Goal: Task Accomplishment & Management: Use online tool/utility

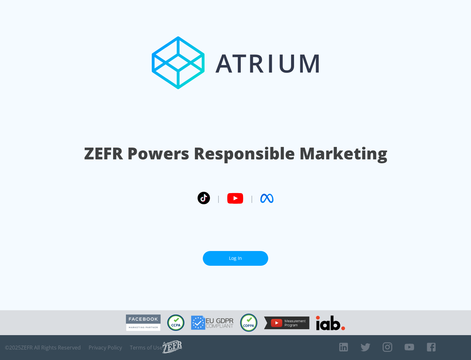
click at [235, 255] on link "Log In" at bounding box center [235, 258] width 65 height 15
